Goal: Task Accomplishment & Management: Complete application form

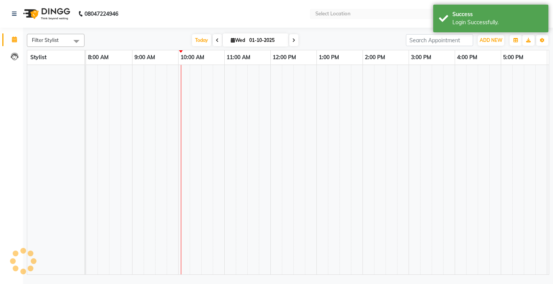
select select "en"
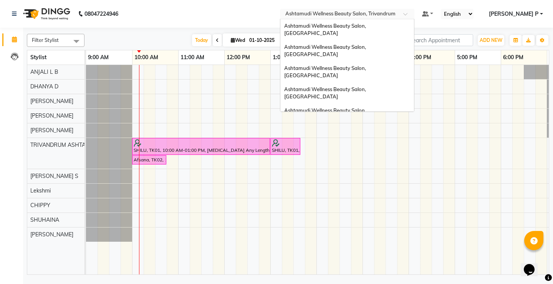
click at [415, 11] on div at bounding box center [347, 15] width 135 height 8
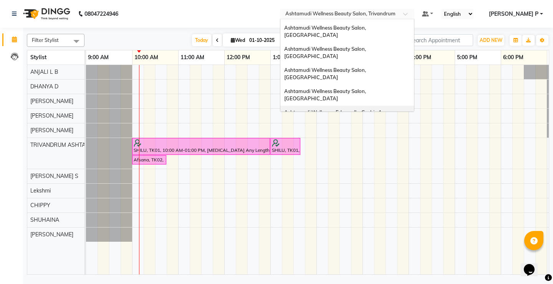
scroll to position [16, 0]
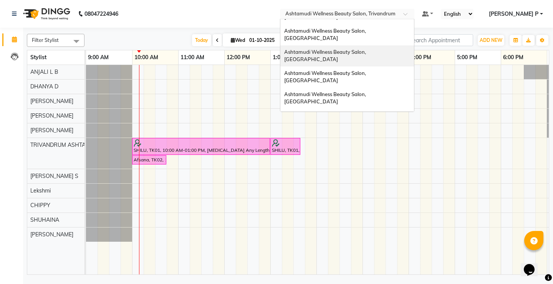
click at [367, 49] on span "Ashtamudi Wellness Beauty Salon, [GEOGRAPHIC_DATA]" at bounding box center [325, 56] width 83 height 14
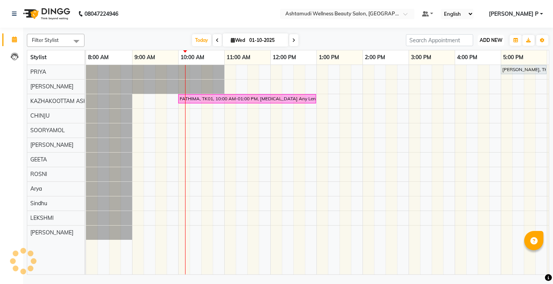
click at [491, 38] on span "ADD NEW" at bounding box center [491, 40] width 23 height 6
click at [485, 58] on button "Add Appointment" at bounding box center [473, 55] width 61 height 10
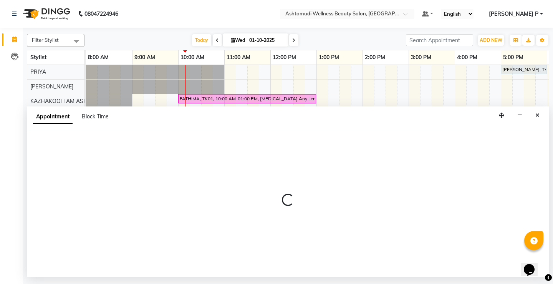
select select "tentative"
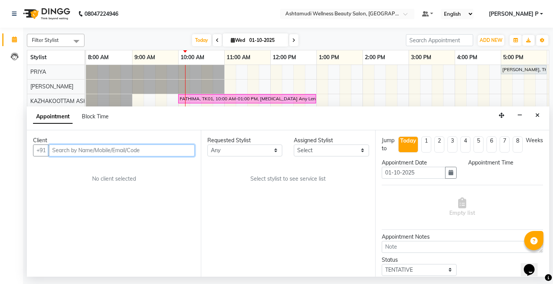
select select "540"
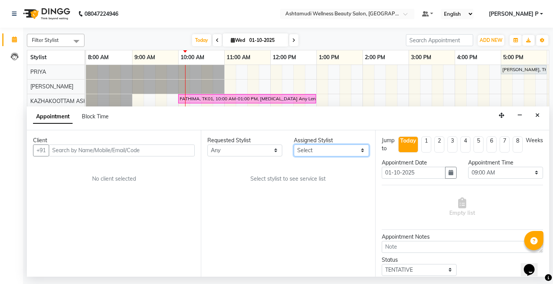
click at [361, 149] on select "Select Arya CHINJU GEETA KAZHAKOOTTAM ASHTAMUDI KRISHNA LEKSHMI MINCY VARGHESE …" at bounding box center [331, 150] width 75 height 12
select select "27528"
click at [294, 144] on select "Select Arya CHINJU GEETA KAZHAKOOTTAM ASHTAMUDI KRISHNA LEKSHMI MINCY VARGHESE …" at bounding box center [331, 150] width 75 height 12
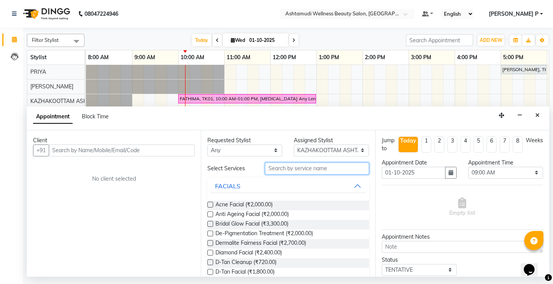
click at [268, 166] on input "text" at bounding box center [317, 169] width 104 height 12
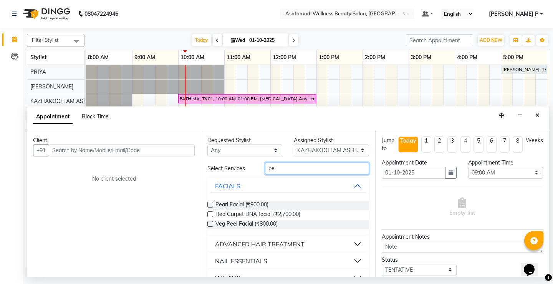
type input "p"
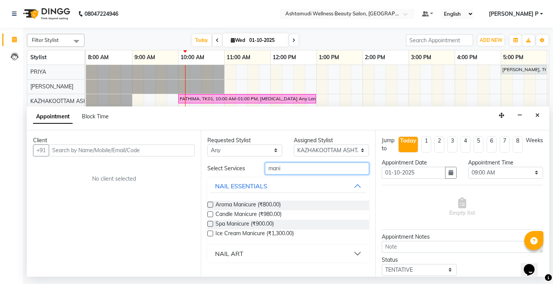
type input "mani"
click at [413, 13] on span at bounding box center [409, 16] width 10 height 8
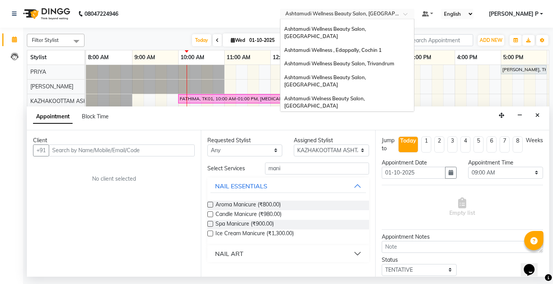
scroll to position [85, 0]
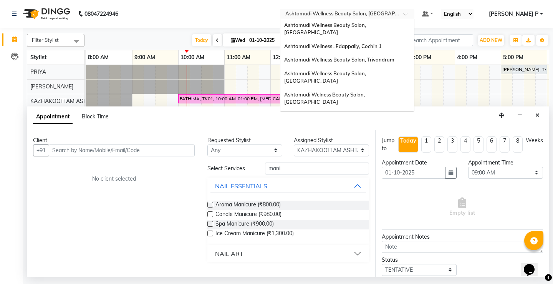
click at [367, 155] on span "Ashtamudi Wellness Beauty Salon, [GEOGRAPHIC_DATA]" at bounding box center [325, 162] width 83 height 14
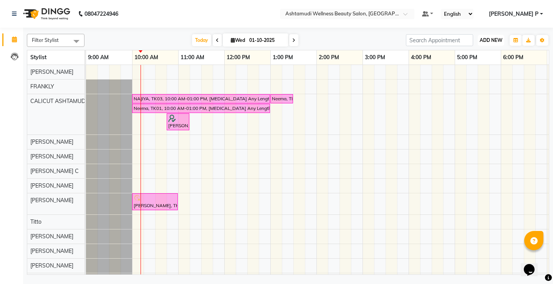
click at [489, 41] on span "ADD NEW" at bounding box center [491, 40] width 23 height 6
drag, startPoint x: 482, startPoint y: 53, endPoint x: 465, endPoint y: 70, distance: 23.6
click at [481, 53] on button "Add Appointment" at bounding box center [473, 55] width 61 height 10
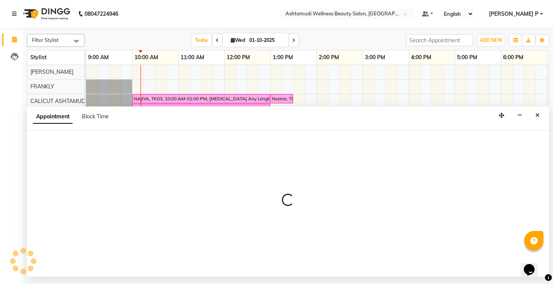
select select "600"
select select "tentative"
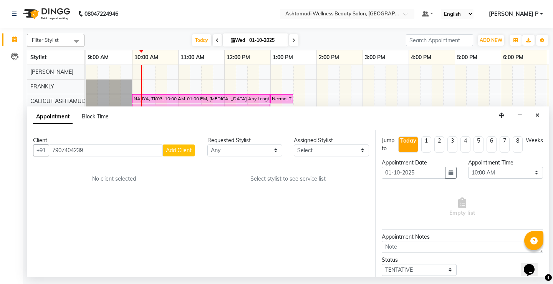
type input "7907404239"
click at [183, 151] on span "Add Client" at bounding box center [179, 150] width 26 height 7
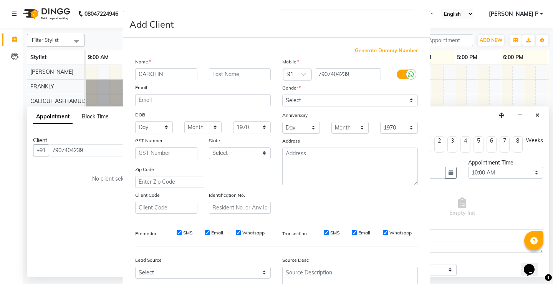
type input "CAROLIN"
click at [324, 104] on select "Select [DEMOGRAPHIC_DATA] [DEMOGRAPHIC_DATA] Other Prefer Not To Say" at bounding box center [350, 101] width 136 height 12
select select "[DEMOGRAPHIC_DATA]"
click at [282, 95] on select "Select [DEMOGRAPHIC_DATA] [DEMOGRAPHIC_DATA] Other Prefer Not To Say" at bounding box center [350, 101] width 136 height 12
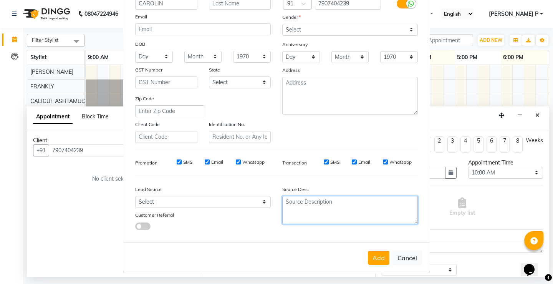
click at [308, 219] on textarea at bounding box center [350, 210] width 136 height 28
type textarea "TELECALLING"
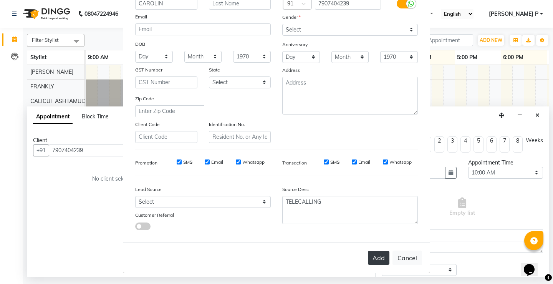
click at [377, 259] on button "Add" at bounding box center [379, 258] width 22 height 14
type input "79******39"
select select
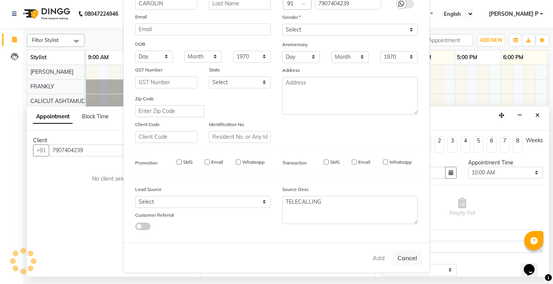
select select
checkbox input "false"
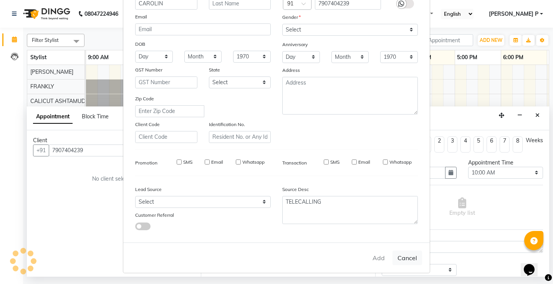
checkbox input "false"
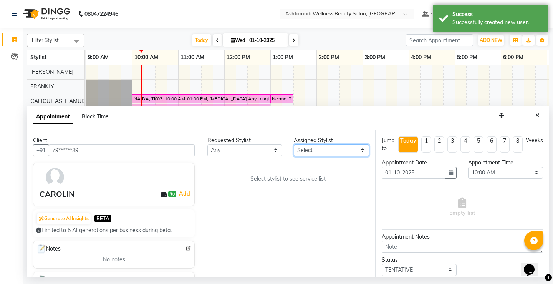
click at [361, 149] on select "Select [PERSON_NAME] [PERSON_NAME] [PERSON_NAME] CALICUT ASHTAMUDI FRANKLY KRIS…" at bounding box center [331, 150] width 75 height 12
select select "27314"
click at [294, 144] on select "Select [PERSON_NAME] [PERSON_NAME] [PERSON_NAME] CALICUT ASHTAMUDI FRANKLY KRIS…" at bounding box center [331, 150] width 75 height 12
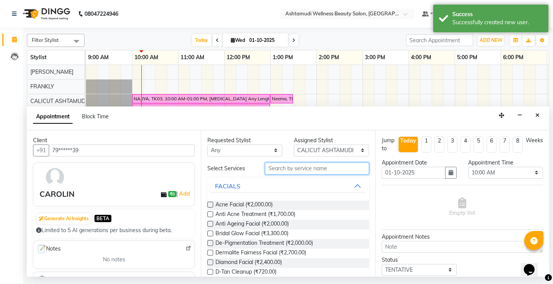
click at [276, 169] on input "text" at bounding box center [317, 169] width 104 height 12
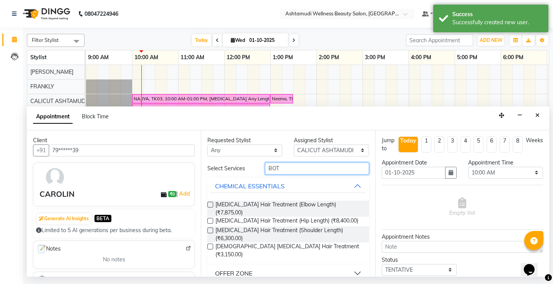
type input "BOT"
click at [246, 269] on div "OFFER ZONE" at bounding box center [233, 273] width 37 height 9
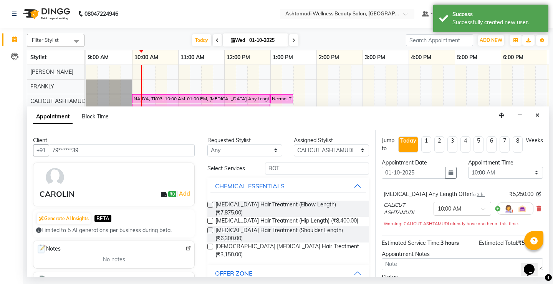
checkbox input "false"
click at [518, 172] on select "Select 10:00 AM 10:15 AM 10:30 AM 10:45 AM 11:00 AM 11:15 AM 11:30 AM 11:45 AM …" at bounding box center [505, 173] width 75 height 12
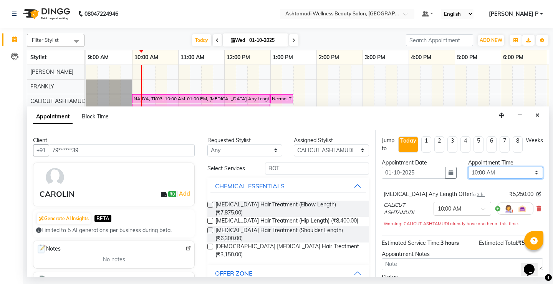
select select "840"
click at [468, 167] on select "Select 10:00 AM 10:15 AM 10:30 AM 10:45 AM 11:00 AM 11:15 AM 11:30 AM 11:45 AM …" at bounding box center [505, 173] width 75 height 12
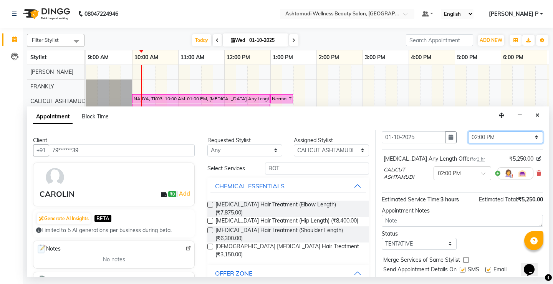
scroll to position [57, 0]
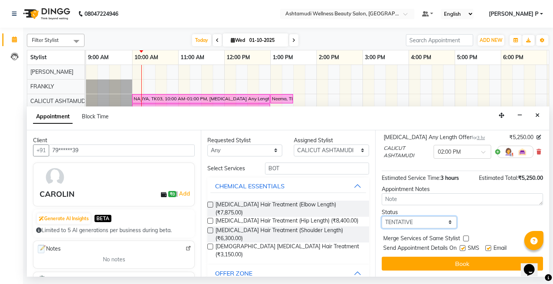
click at [411, 223] on select "Select TENTATIVE CONFIRM CHECK-IN UPCOMING" at bounding box center [419, 222] width 75 height 12
select select "confirm booking"
click at [382, 216] on select "Select TENTATIVE CONFIRM CHECK-IN UPCOMING" at bounding box center [419, 222] width 75 height 12
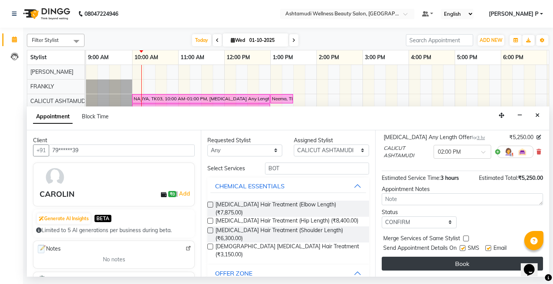
click at [442, 259] on button "Book" at bounding box center [462, 264] width 161 height 14
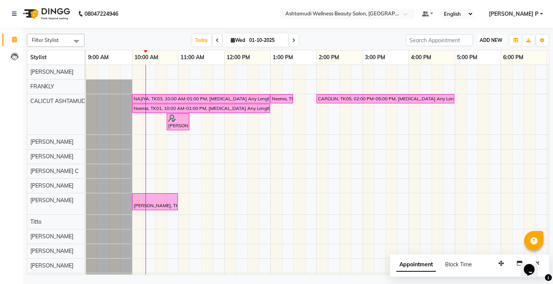
click at [493, 42] on span "ADD NEW" at bounding box center [491, 40] width 23 height 6
drag, startPoint x: 487, startPoint y: 54, endPoint x: 472, endPoint y: 90, distance: 39.1
click at [487, 55] on button "Add Appointment" at bounding box center [473, 55] width 61 height 10
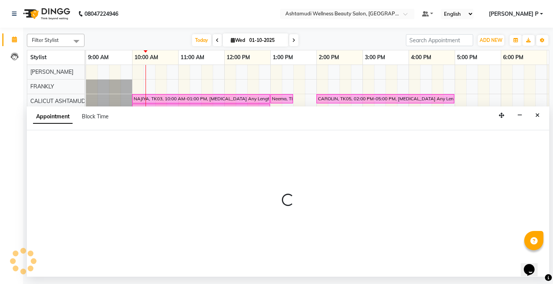
select select "tentative"
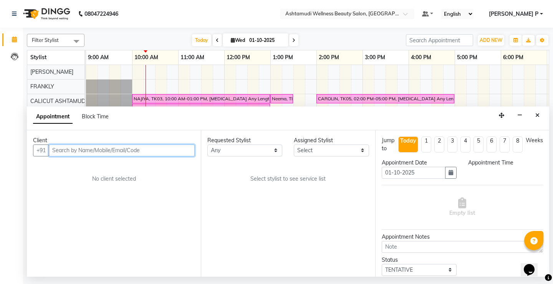
select select "600"
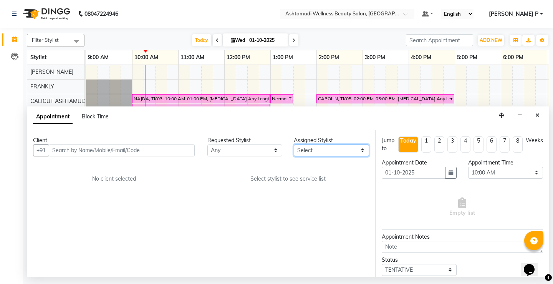
click at [362, 149] on select "Select [PERSON_NAME] [PERSON_NAME] [PERSON_NAME] CALICUT ASHTAMUDI FRANKLY KRIS…" at bounding box center [331, 150] width 75 height 12
select select "27314"
click at [294, 144] on select "Select [PERSON_NAME] [PERSON_NAME] [PERSON_NAME] CALICUT ASHTAMUDI FRANKLY KRIS…" at bounding box center [331, 150] width 75 height 12
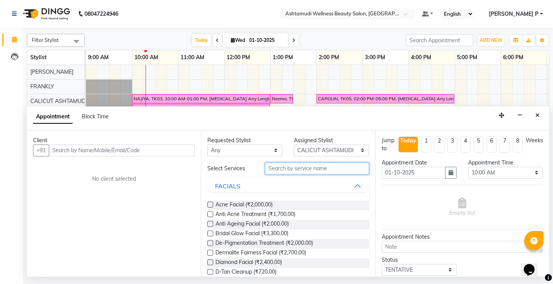
click at [277, 168] on input "text" at bounding box center [317, 169] width 104 height 12
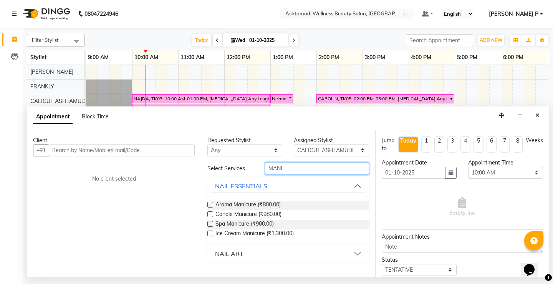
type input "MANI"
click at [413, 15] on span at bounding box center [409, 16] width 10 height 8
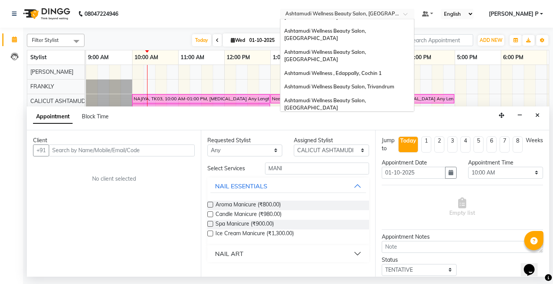
scroll to position [56, 0]
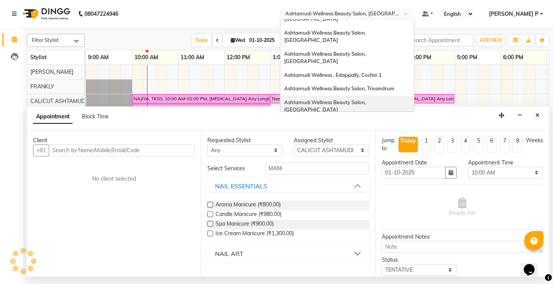
click at [367, 99] on span "Ashtamudi Wellness Beauty Salon, [GEOGRAPHIC_DATA]" at bounding box center [325, 106] width 83 height 14
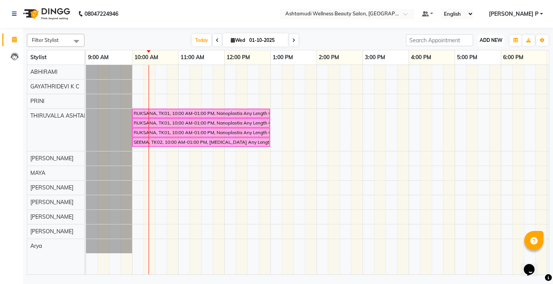
click at [487, 37] on span "ADD NEW" at bounding box center [491, 40] width 23 height 6
click at [479, 53] on button "Add Appointment" at bounding box center [473, 55] width 61 height 10
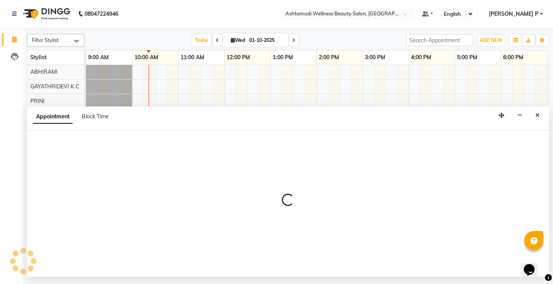
select select "600"
select select "tentative"
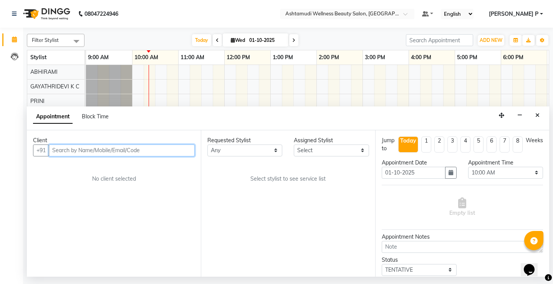
paste input "8921581303"
type input "8921581303"
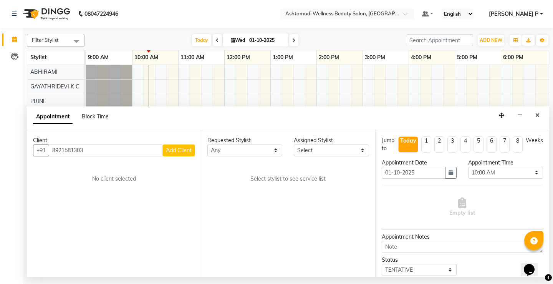
click at [176, 150] on span "Add Client" at bounding box center [179, 150] width 26 height 7
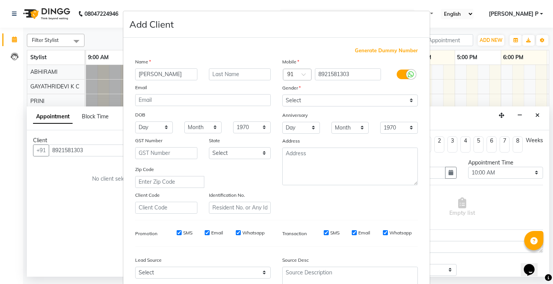
type input "SHYMA"
click at [319, 102] on select "Select [DEMOGRAPHIC_DATA] [DEMOGRAPHIC_DATA] Other Prefer Not To Say" at bounding box center [350, 101] width 136 height 12
select select "[DEMOGRAPHIC_DATA]"
click at [282, 95] on select "Select [DEMOGRAPHIC_DATA] [DEMOGRAPHIC_DATA] Other Prefer Not To Say" at bounding box center [350, 101] width 136 height 12
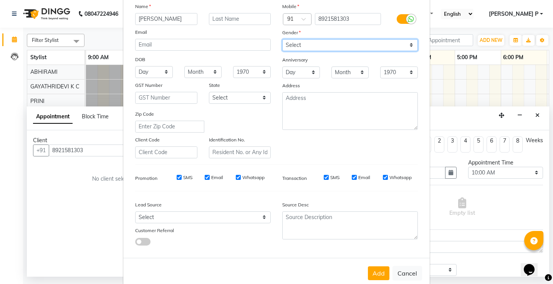
scroll to position [71, 0]
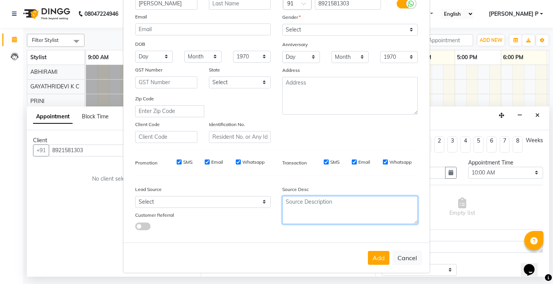
click at [317, 207] on textarea at bounding box center [350, 210] width 136 height 28
type textarea "TELECALLING"
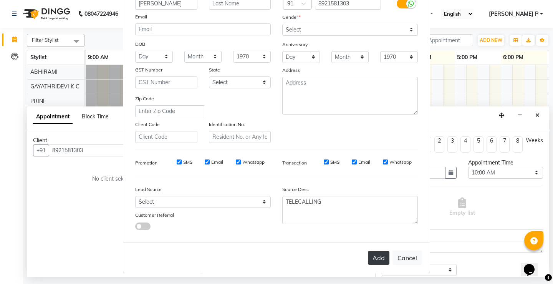
click at [378, 259] on button "Add" at bounding box center [379, 258] width 22 height 14
type input "89******03"
select select
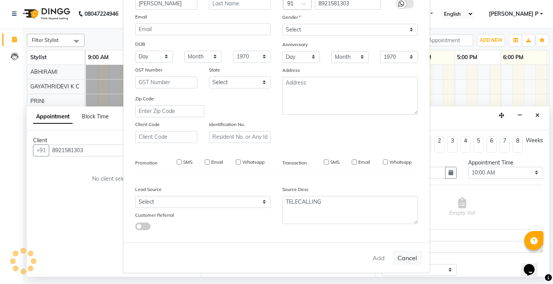
select select
checkbox input "false"
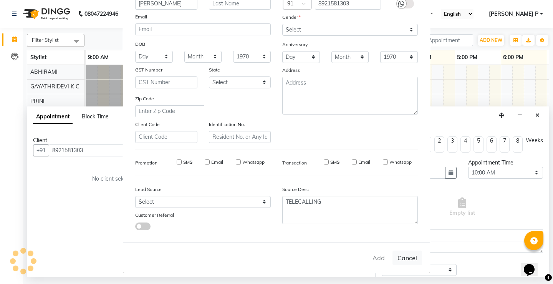
checkbox input "false"
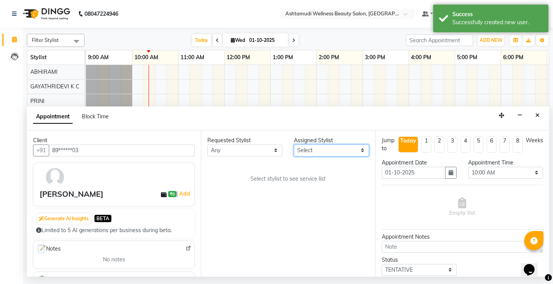
click at [359, 151] on select "Select ABHIRAMI Arya Eshani GAYATHRIDEVI K C Jisna KHEM MAYA MAYA PRINI RINA RA…" at bounding box center [331, 150] width 75 height 12
select select "27311"
click at [294, 144] on select "Select ABHIRAMI Arya Eshani GAYATHRIDEVI K C Jisna KHEM MAYA MAYA PRINI RINA RA…" at bounding box center [331, 150] width 75 height 12
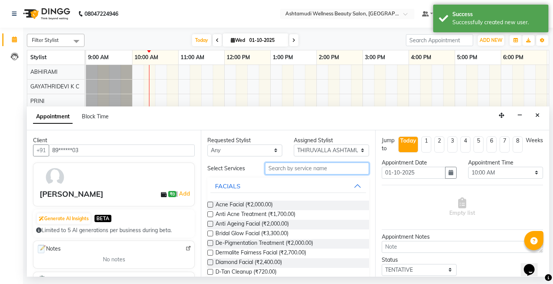
click at [286, 169] on input "text" at bounding box center [317, 169] width 104 height 12
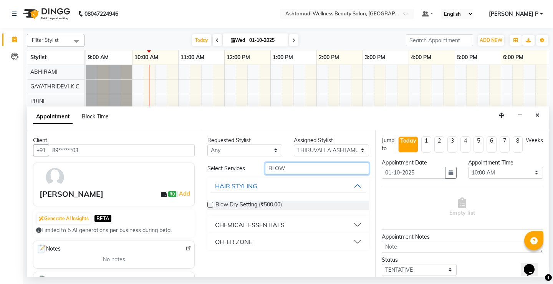
type input "BLOW"
click at [239, 244] on div "OFFER ZONE" at bounding box center [233, 241] width 37 height 9
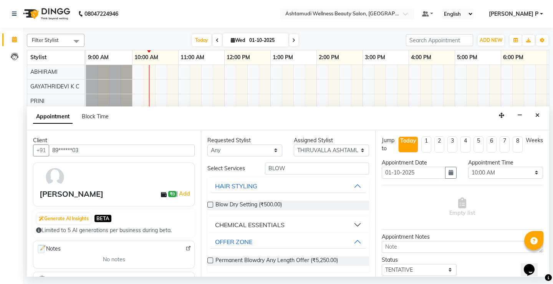
click at [211, 261] on label at bounding box center [211, 260] width 6 height 6
click at [211, 261] on input "checkbox" at bounding box center [210, 261] width 5 height 5
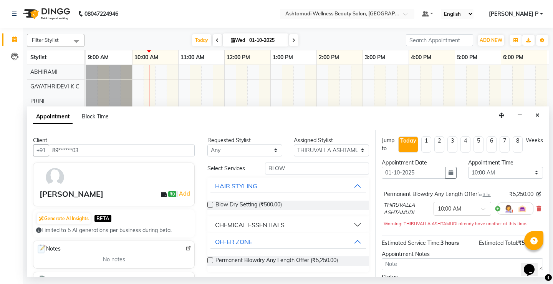
click at [211, 261] on label at bounding box center [211, 260] width 6 height 6
click at [211, 261] on input "checkbox" at bounding box center [210, 261] width 5 height 5
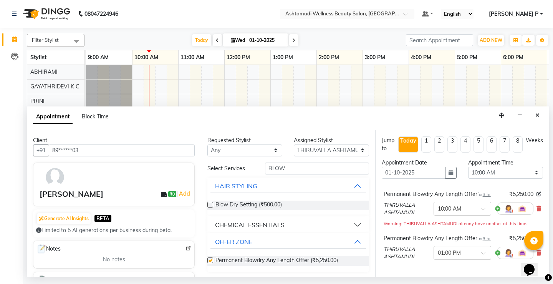
checkbox input "false"
click at [530, 173] on select "Select 10:00 AM 10:15 AM 10:30 AM 10:45 AM 11:00 AM 11:15 AM 11:30 AM 11:45 AM …" at bounding box center [505, 173] width 75 height 12
select select "840"
click at [468, 167] on select "Select 10:00 AM 10:15 AM 10:30 AM 10:45 AM 11:00 AM 11:15 AM 11:30 AM 11:45 AM …" at bounding box center [505, 173] width 75 height 12
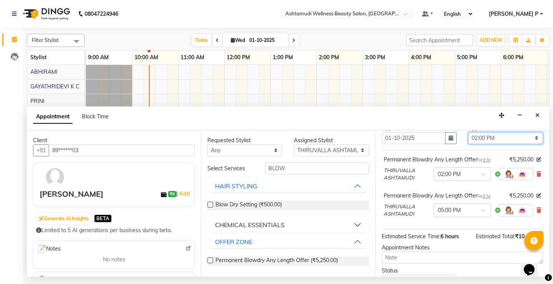
scroll to position [35, 0]
click at [482, 210] on span at bounding box center [487, 212] width 10 height 8
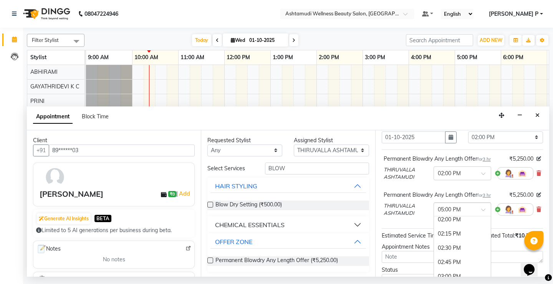
scroll to position [237, 0]
click at [451, 222] on div "02:00 PM" at bounding box center [462, 223] width 57 height 14
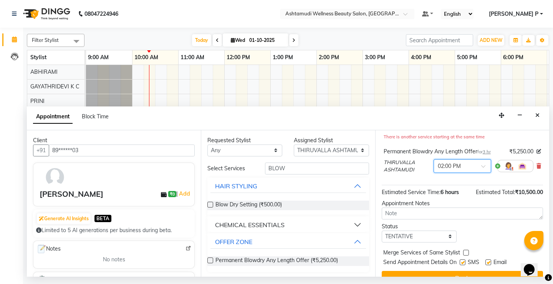
scroll to position [101, 0]
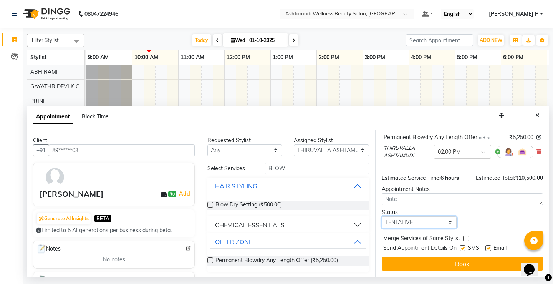
drag, startPoint x: 406, startPoint y: 223, endPoint x: 410, endPoint y: 226, distance: 4.9
click at [406, 223] on select "Select TENTATIVE CONFIRM CHECK-IN UPCOMING" at bounding box center [419, 222] width 75 height 12
select select "confirm booking"
click at [382, 216] on select "Select TENTATIVE CONFIRM CHECK-IN UPCOMING" at bounding box center [419, 222] width 75 height 12
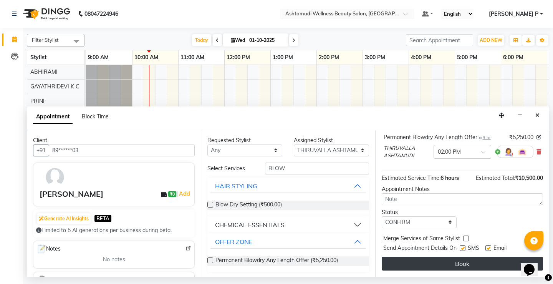
click at [440, 263] on button "Book" at bounding box center [462, 264] width 161 height 14
